Goal: Information Seeking & Learning: Learn about a topic

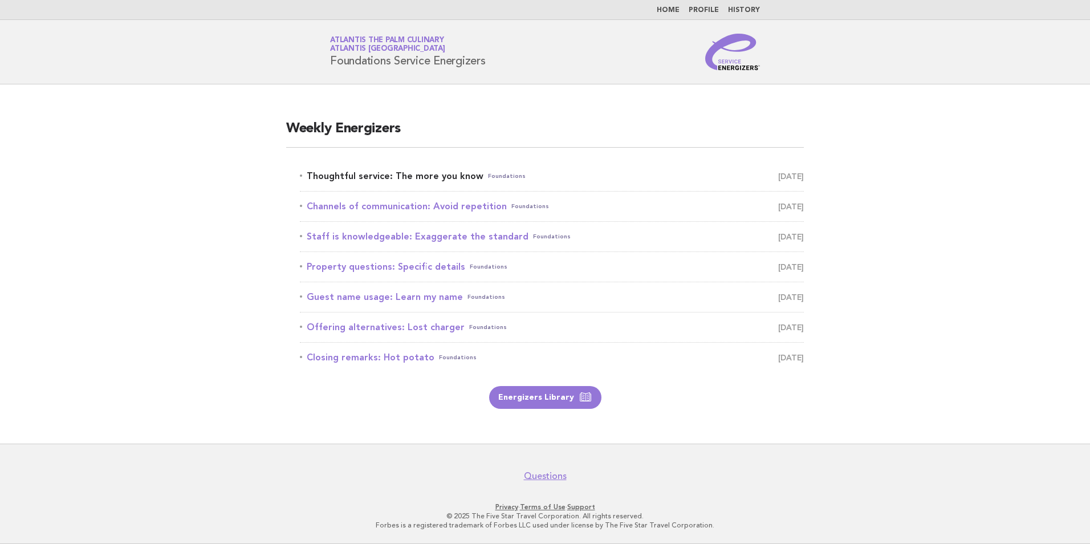
click at [476, 179] on link "Thoughtful service: The more you know Foundations [DATE]" at bounding box center [552, 176] width 504 height 16
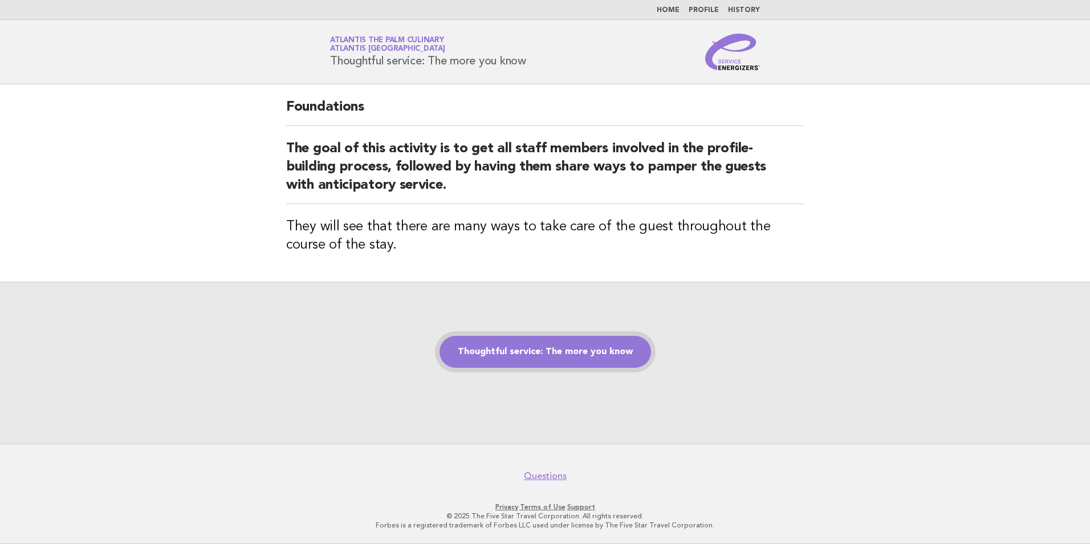
click at [527, 345] on link "Thoughtful service: The more you know" at bounding box center [544, 352] width 211 height 32
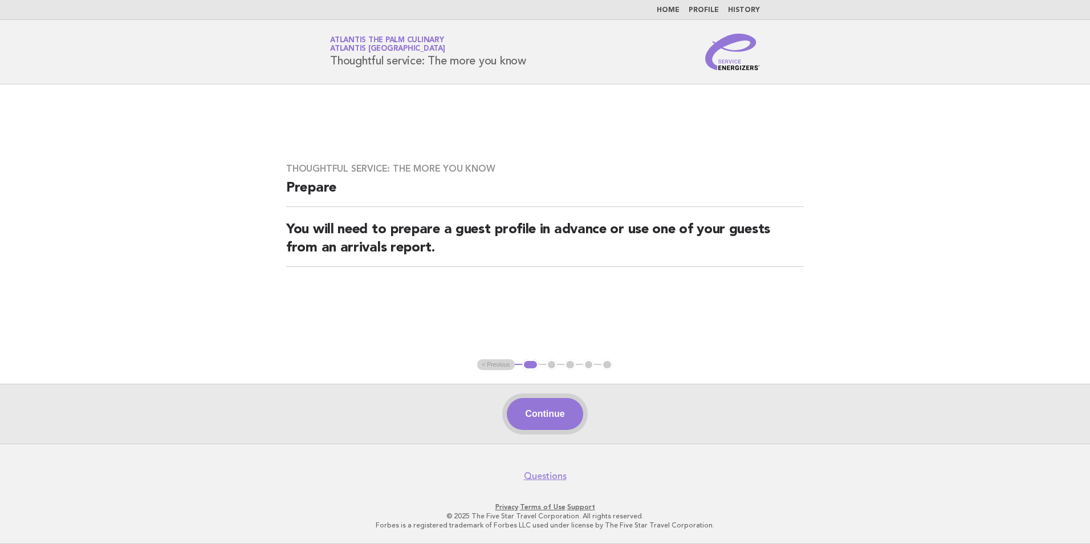
click at [568, 413] on button "Continue" at bounding box center [545, 414] width 76 height 32
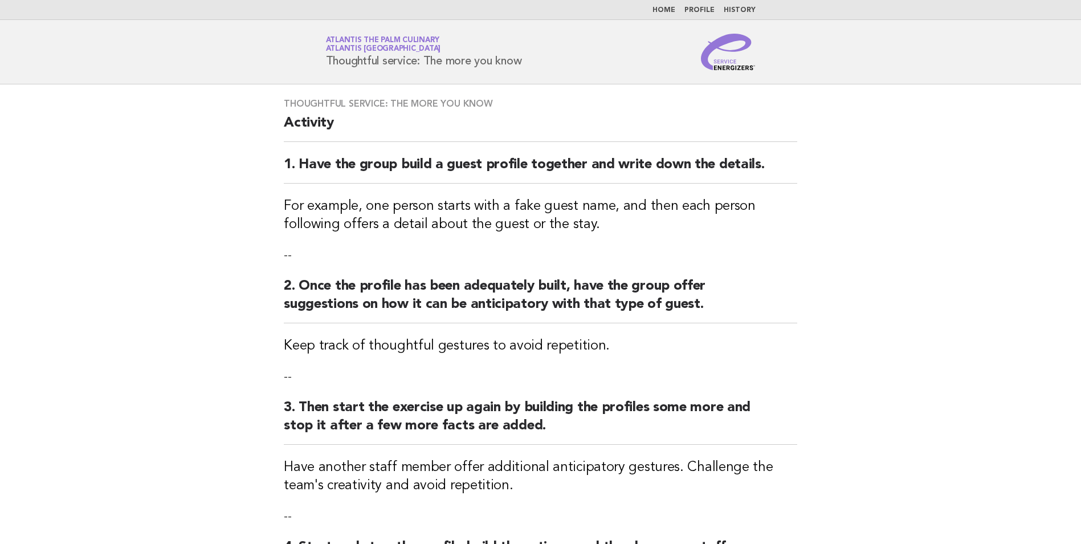
scroll to position [171, 0]
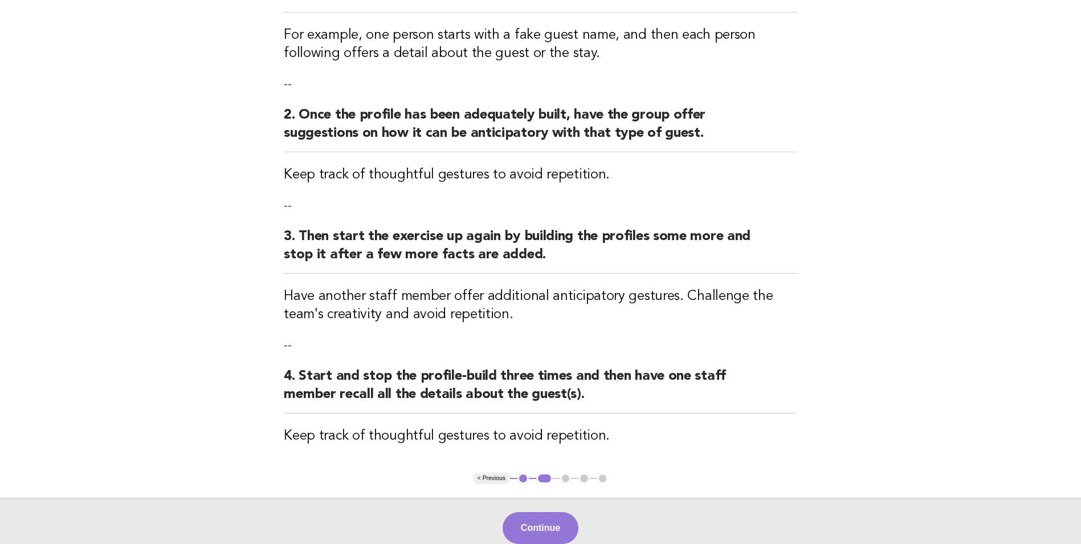
click at [560, 511] on div "Continue" at bounding box center [540, 528] width 1081 height 60
click at [557, 516] on button "Continue" at bounding box center [541, 528] width 76 height 32
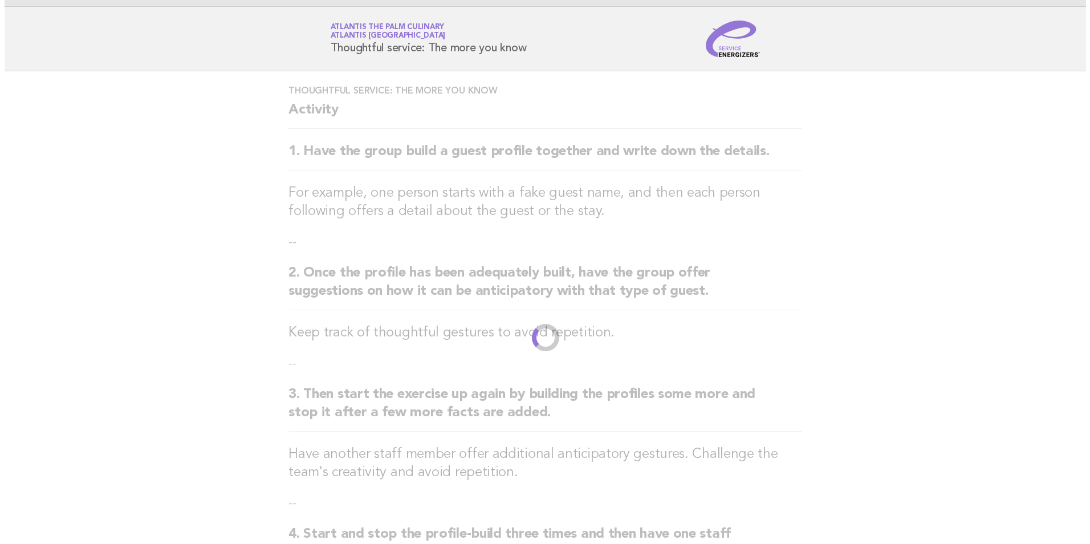
scroll to position [0, 0]
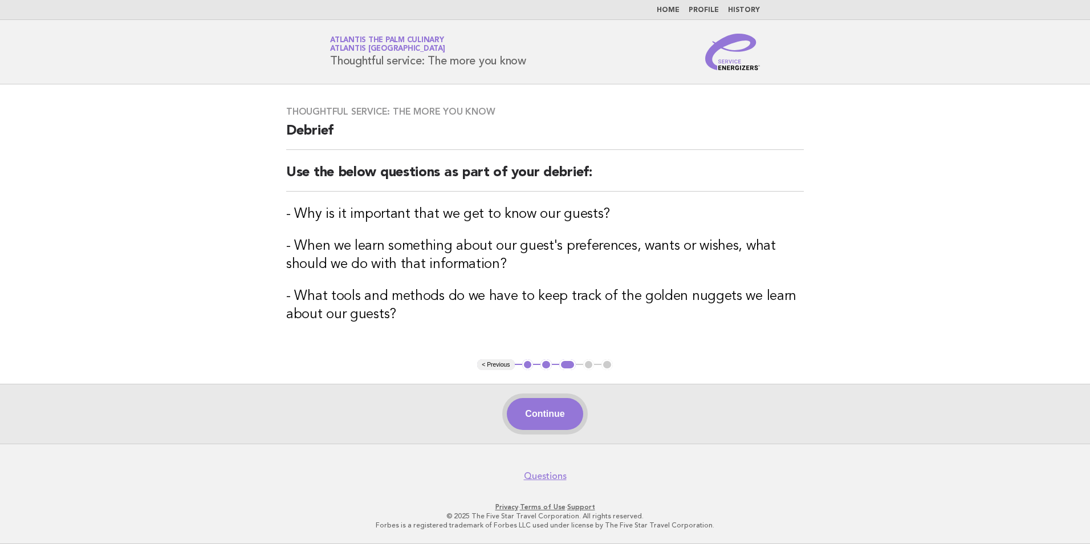
click at [547, 414] on button "Continue" at bounding box center [545, 414] width 76 height 32
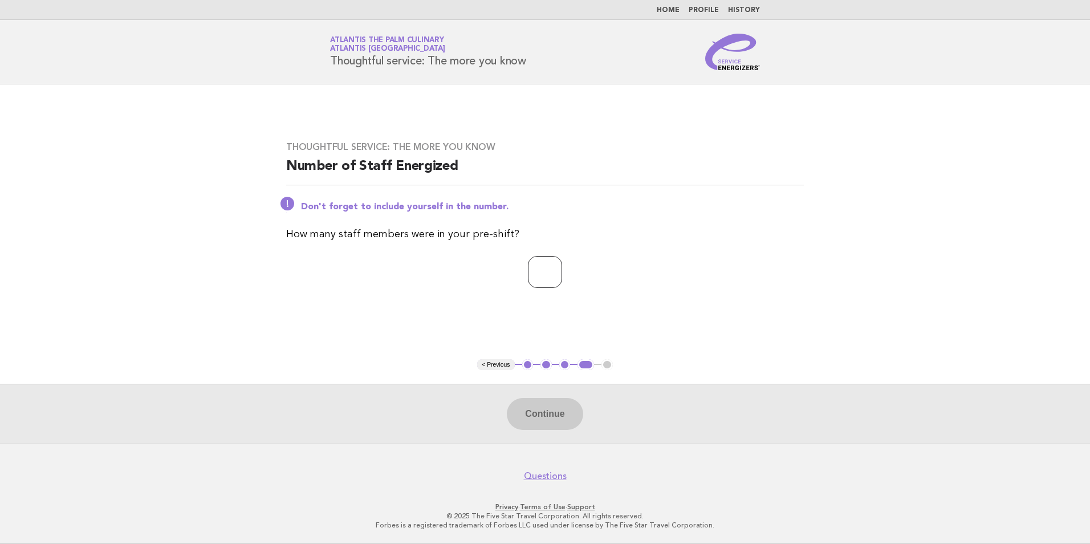
click at [545, 278] on input "number" at bounding box center [545, 272] width 34 height 32
type input "**"
click at [538, 420] on button "Continue" at bounding box center [545, 414] width 76 height 32
